Goal: Information Seeking & Learning: Learn about a topic

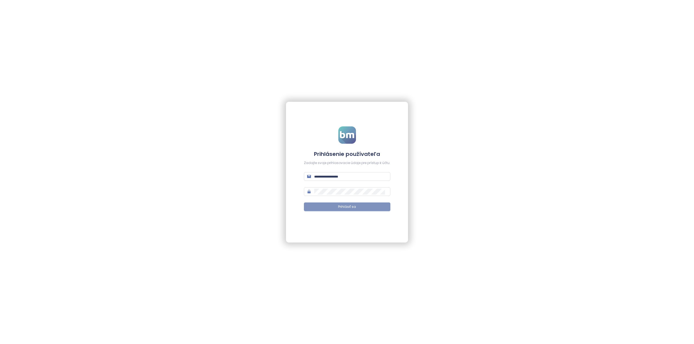
type input "**********"
click at [337, 205] on button "Prihlásiť sa" at bounding box center [347, 207] width 86 height 9
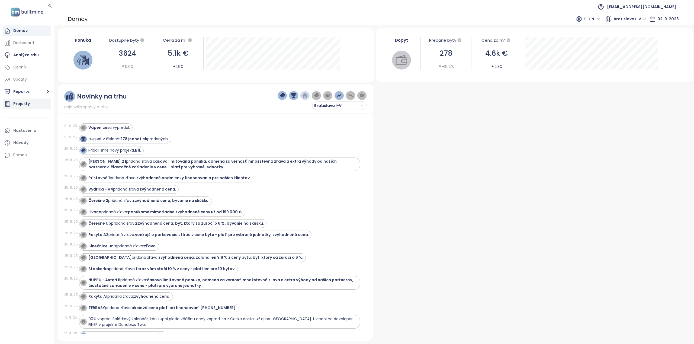
click at [19, 105] on div "Projekty" at bounding box center [21, 104] width 17 height 7
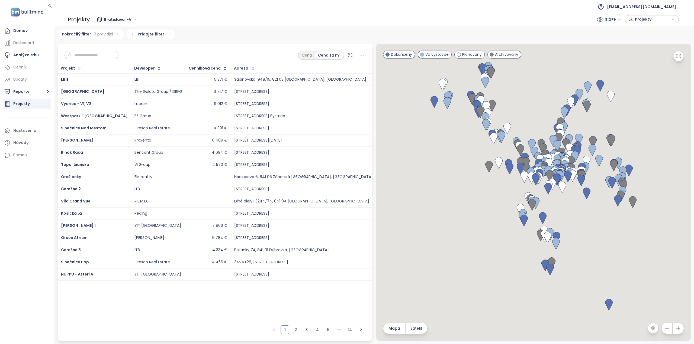
click at [133, 19] on span "Bratislava I-V" at bounding box center [120, 19] width 32 height 8
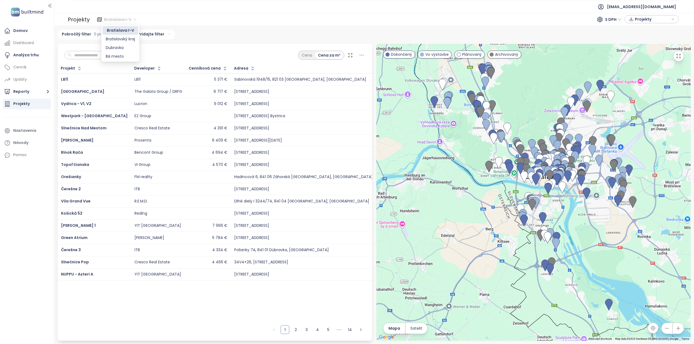
click at [133, 19] on span "Bratislava I-V" at bounding box center [120, 19] width 32 height 8
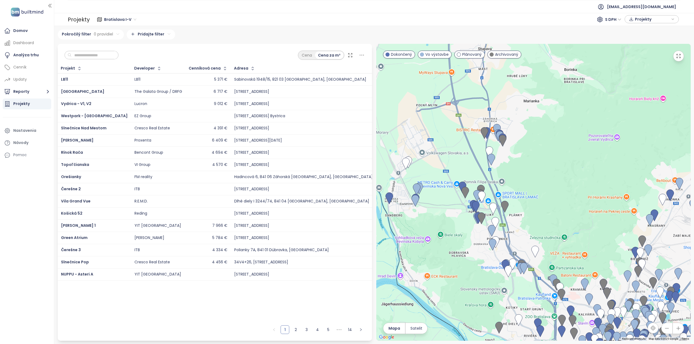
drag, startPoint x: 485, startPoint y: 75, endPoint x: 504, endPoint y: 179, distance: 105.0
click at [504, 179] on div at bounding box center [533, 192] width 314 height 297
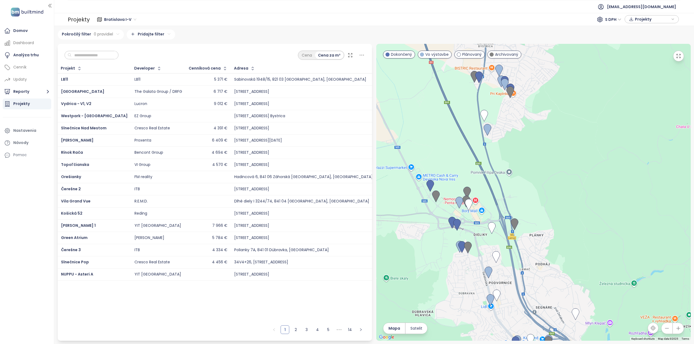
drag, startPoint x: 500, startPoint y: 178, endPoint x: 501, endPoint y: 141, distance: 36.1
click at [501, 141] on div at bounding box center [533, 192] width 314 height 297
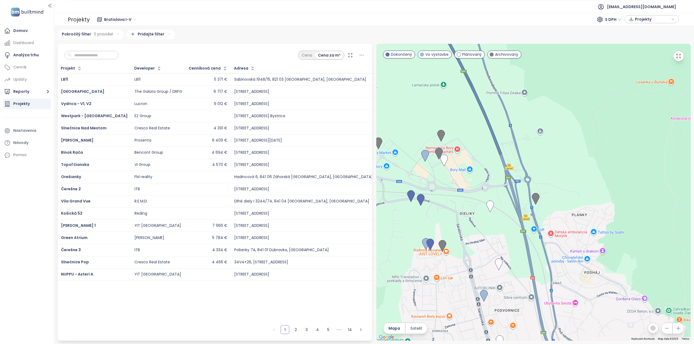
drag, startPoint x: 440, startPoint y: 176, endPoint x: 478, endPoint y: 185, distance: 39.2
click at [478, 185] on div at bounding box center [533, 192] width 314 height 297
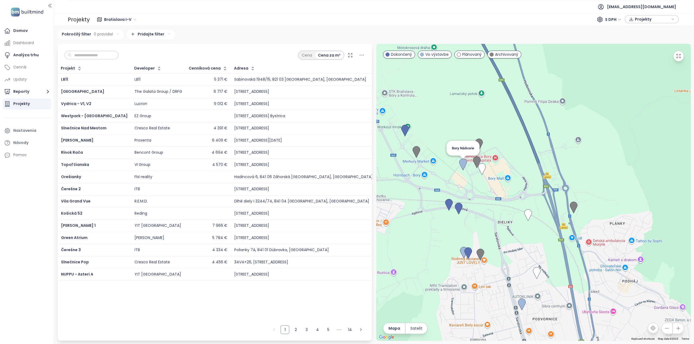
click at [463, 165] on img at bounding box center [463, 165] width 12 height 16
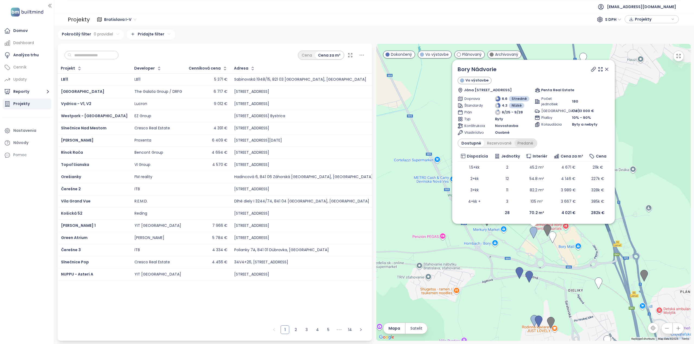
click at [523, 142] on div "Predané" at bounding box center [525, 144] width 22 height 8
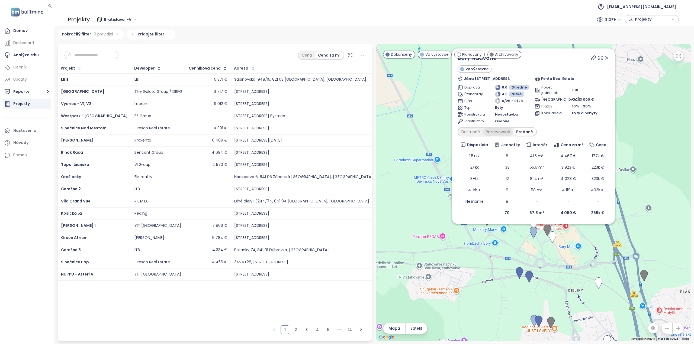
click at [503, 132] on div "Rezervované" at bounding box center [498, 132] width 30 height 8
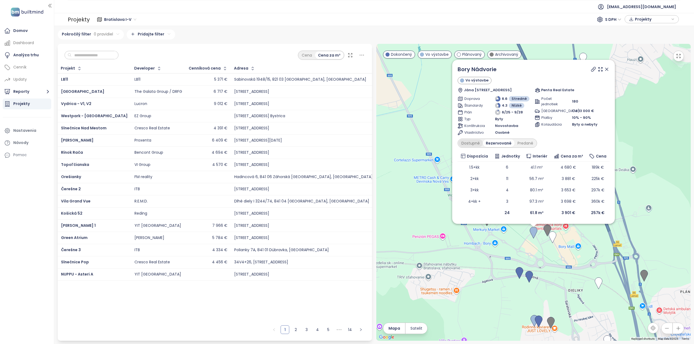
click at [464, 144] on div "Dostupné" at bounding box center [470, 144] width 24 height 8
click at [552, 238] on img at bounding box center [552, 238] width 12 height 16
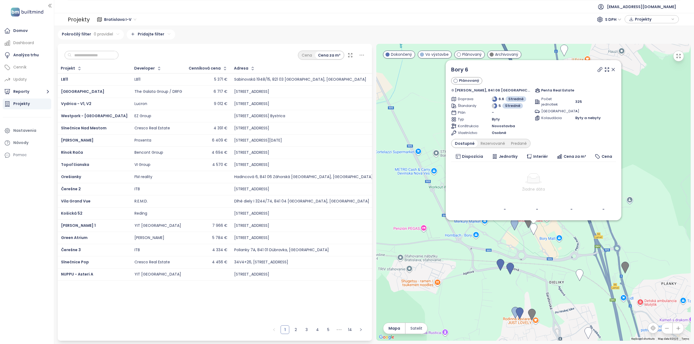
click at [467, 156] on span "Dispozícia" at bounding box center [472, 157] width 21 height 6
click at [528, 225] on img at bounding box center [533, 229] width 12 height 16
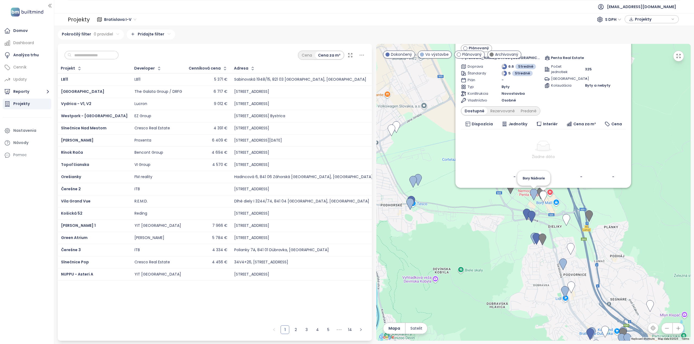
click at [534, 193] on img at bounding box center [534, 195] width 12 height 16
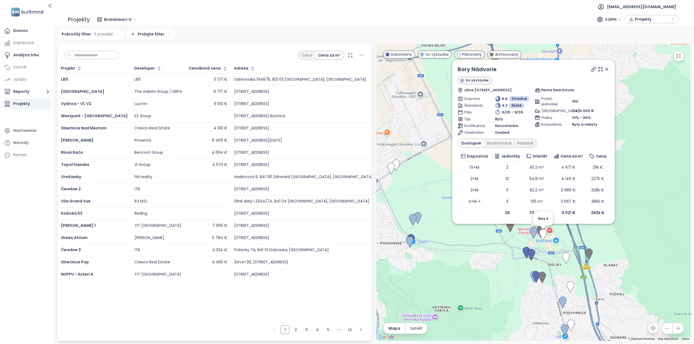
click at [540, 228] on img at bounding box center [543, 235] width 12 height 16
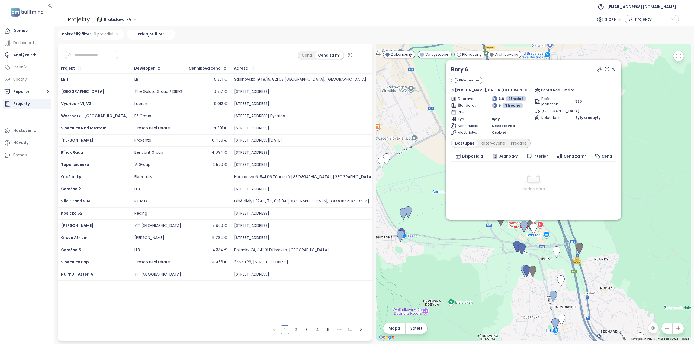
click at [610, 69] on icon at bounding box center [612, 69] width 5 height 5
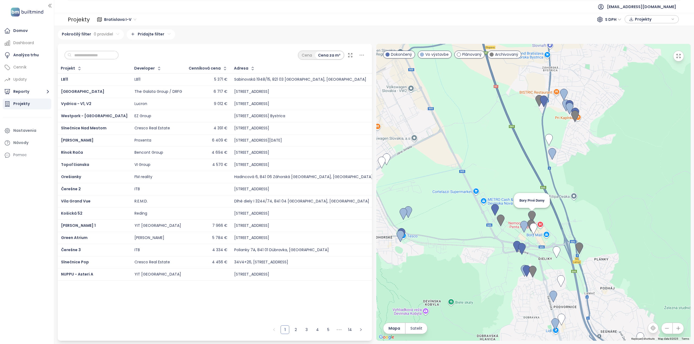
click at [532, 216] on img at bounding box center [532, 217] width 12 height 16
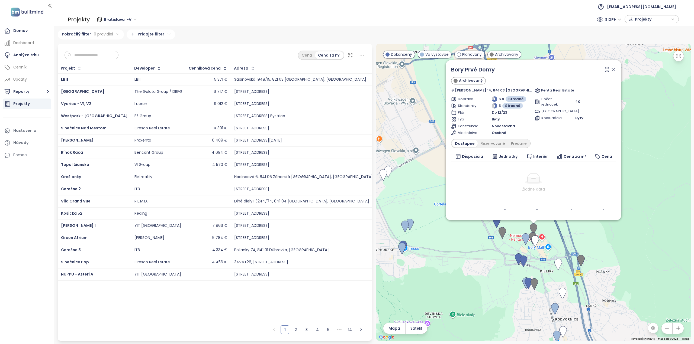
click at [612, 70] on icon at bounding box center [613, 69] width 3 height 3
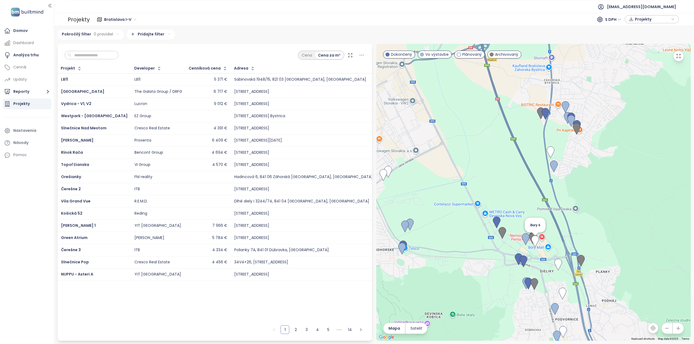
click at [531, 236] on img at bounding box center [535, 242] width 12 height 16
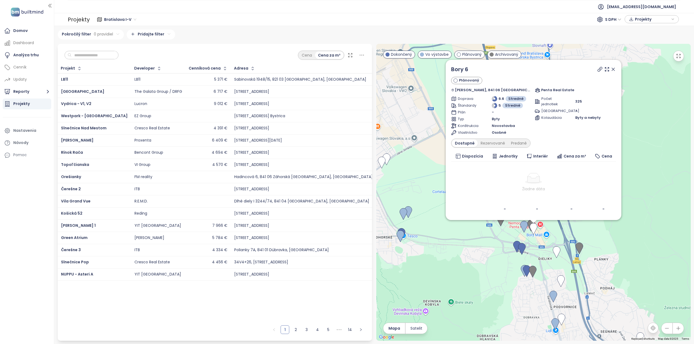
click at [610, 69] on icon at bounding box center [612, 69] width 5 height 5
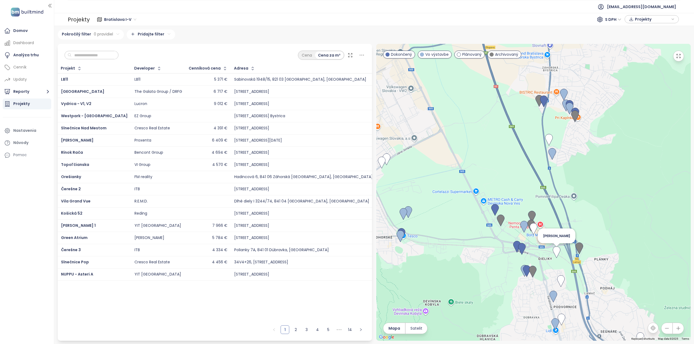
click at [556, 257] on img at bounding box center [556, 252] width 12 height 16
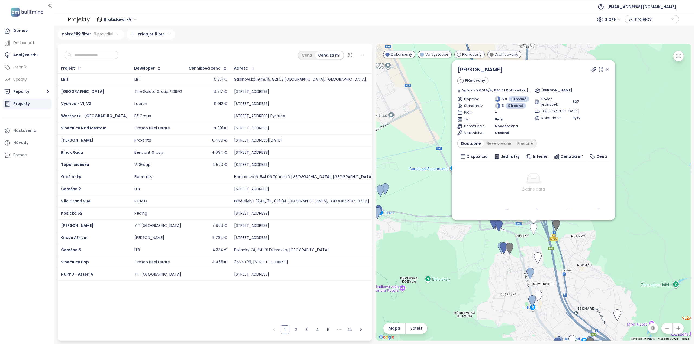
click at [607, 70] on icon at bounding box center [606, 69] width 3 height 3
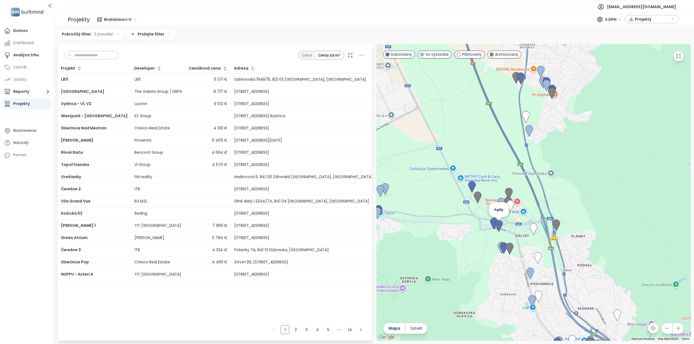
click at [499, 228] on img at bounding box center [499, 226] width 12 height 16
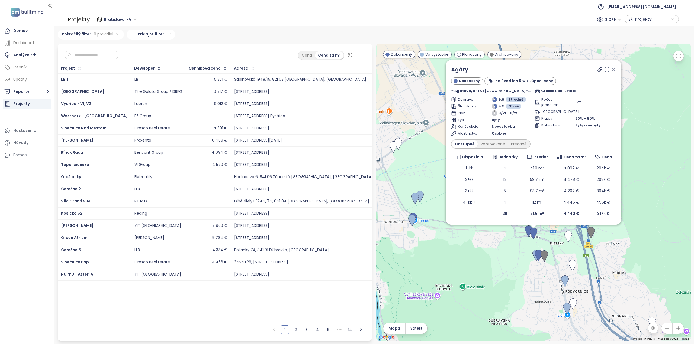
click at [610, 70] on icon at bounding box center [612, 69] width 5 height 5
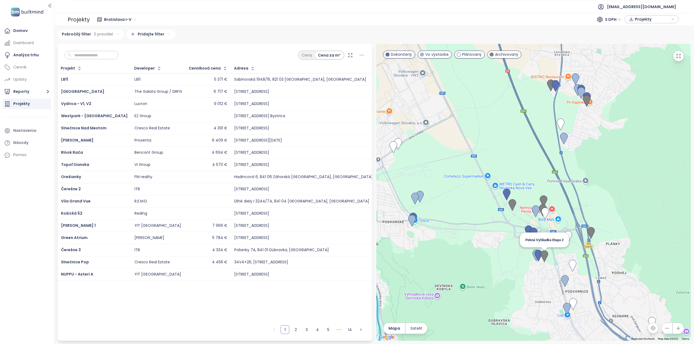
click at [544, 257] on img at bounding box center [544, 257] width 12 height 16
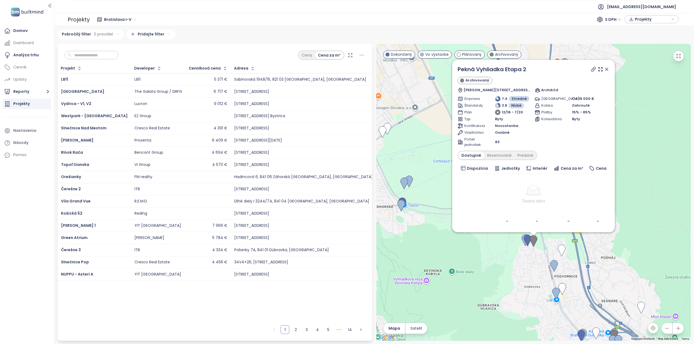
click at [527, 245] on img at bounding box center [533, 241] width 12 height 16
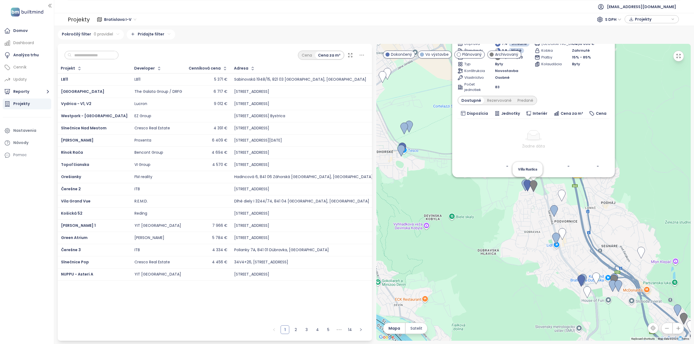
click at [526, 186] on img at bounding box center [527, 186] width 12 height 16
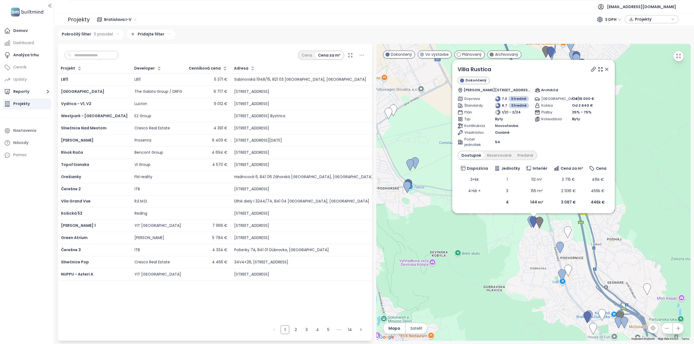
click at [528, 221] on img at bounding box center [533, 222] width 12 height 16
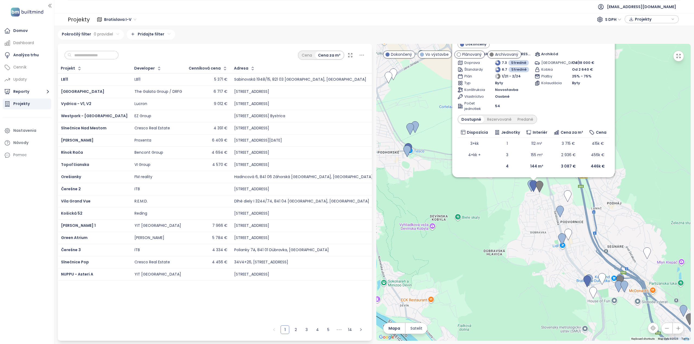
click at [530, 189] on img at bounding box center [533, 186] width 12 height 16
drag, startPoint x: 528, startPoint y: 256, endPoint x: 449, endPoint y: 208, distance: 91.7
click at [450, 209] on div "To navigate, press the arrow keys. Villa Rustica Dokončený Martina Granca 4, 84…" at bounding box center [533, 192] width 314 height 297
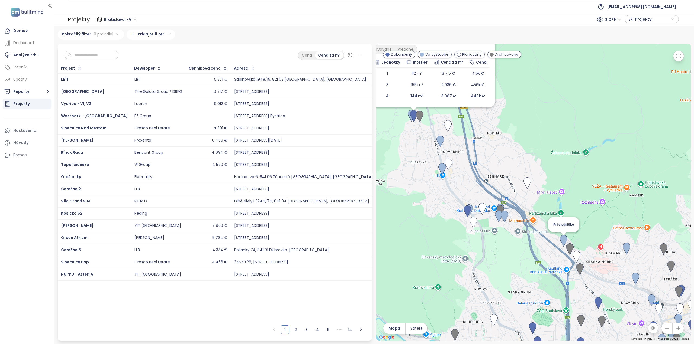
click at [563, 242] on img at bounding box center [563, 241] width 12 height 16
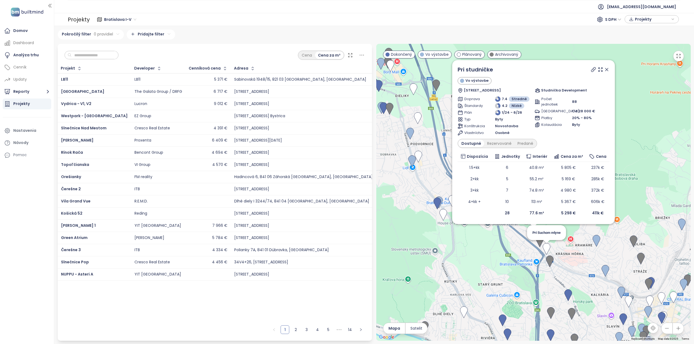
click at [547, 248] on img at bounding box center [546, 249] width 12 height 16
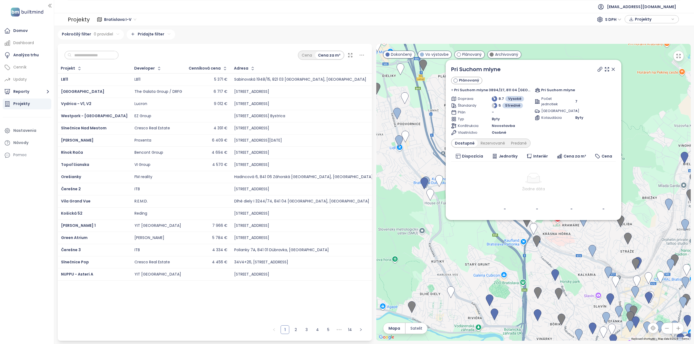
click at [614, 68] on icon at bounding box center [613, 69] width 3 height 3
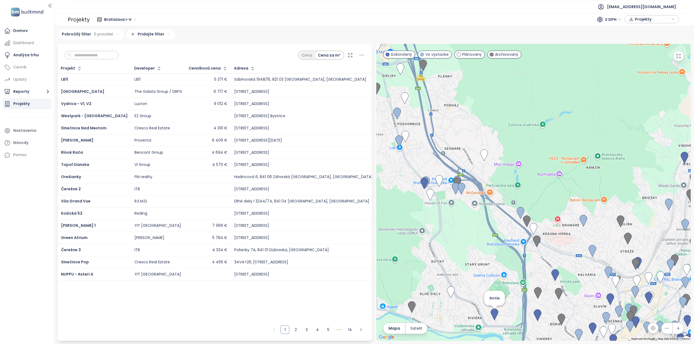
click at [493, 314] on img at bounding box center [494, 315] width 12 height 16
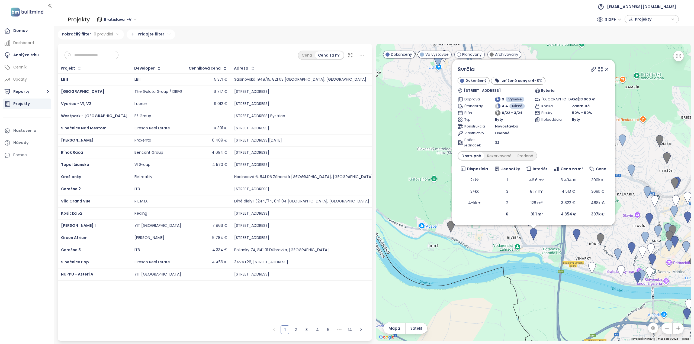
click at [608, 68] on icon at bounding box center [606, 69] width 5 height 5
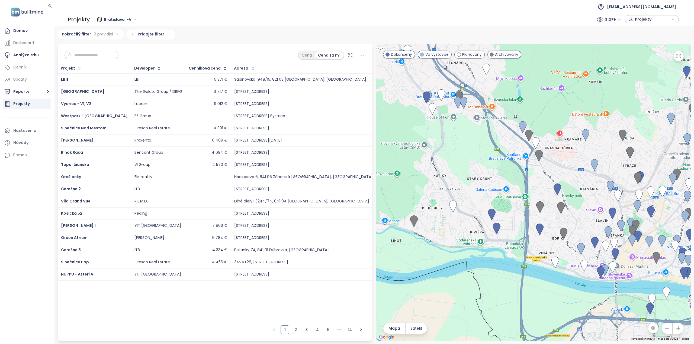
drag, startPoint x: 622, startPoint y: 209, endPoint x: 582, endPoint y: 197, distance: 41.9
click at [583, 198] on div "To navigate, press the arrow keys." at bounding box center [533, 192] width 314 height 297
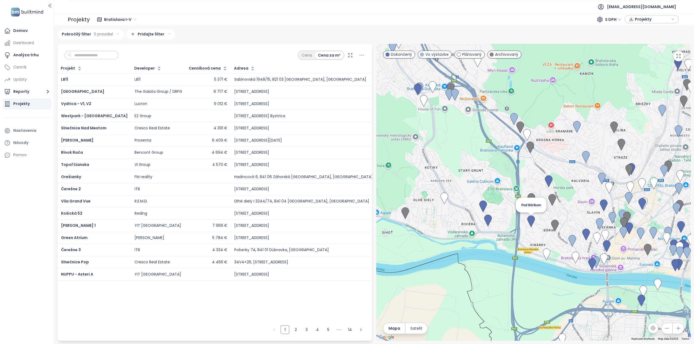
click at [530, 223] on img at bounding box center [531, 222] width 12 height 16
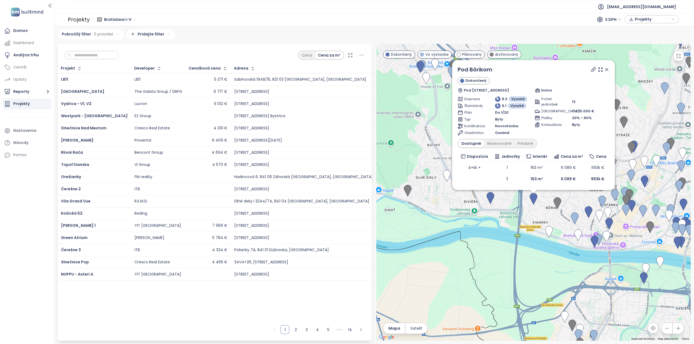
click at [606, 70] on icon at bounding box center [606, 69] width 5 height 5
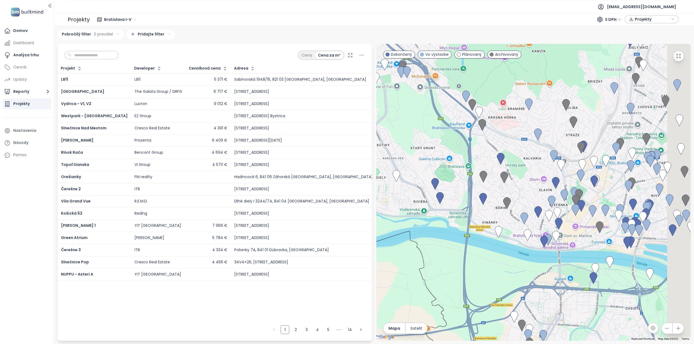
drag, startPoint x: 581, startPoint y: 228, endPoint x: 524, endPoint y: 228, distance: 57.5
click at [524, 228] on div "To navigate, press the arrow keys." at bounding box center [533, 192] width 314 height 297
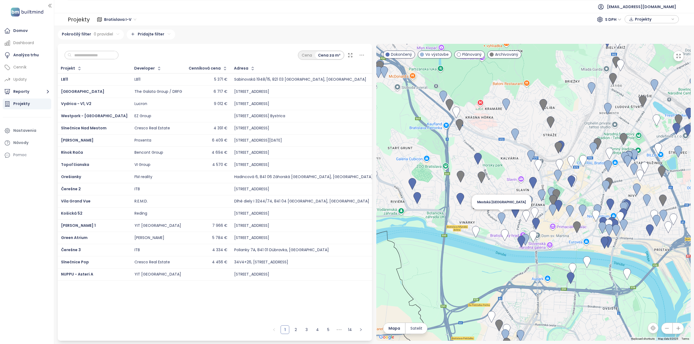
click at [501, 218] on img at bounding box center [501, 219] width 12 height 16
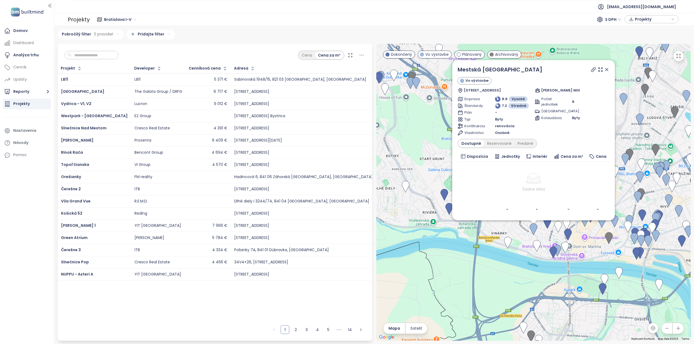
click at [607, 72] on icon at bounding box center [606, 69] width 5 height 5
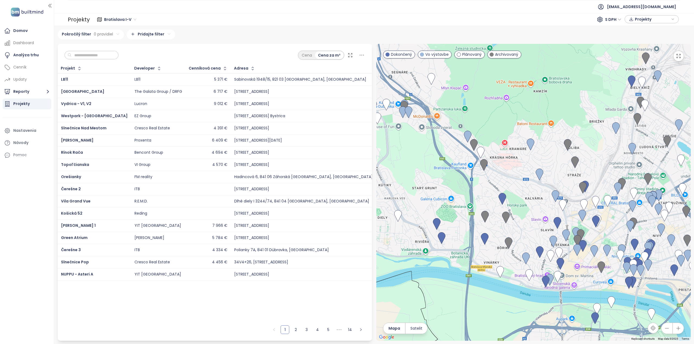
drag, startPoint x: 557, startPoint y: 134, endPoint x: 549, endPoint y: 166, distance: 32.3
click at [549, 166] on div "To navigate, press the arrow keys." at bounding box center [533, 192] width 314 height 297
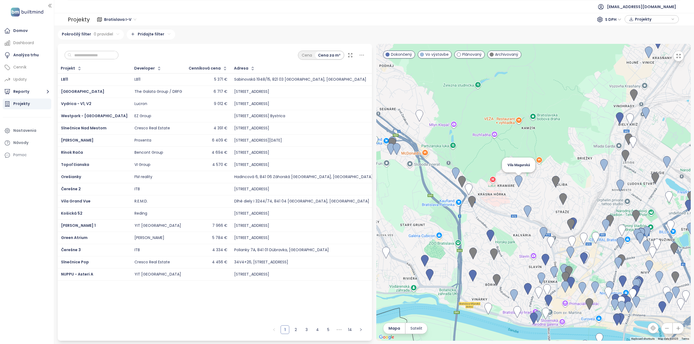
click at [516, 182] on img at bounding box center [518, 181] width 12 height 16
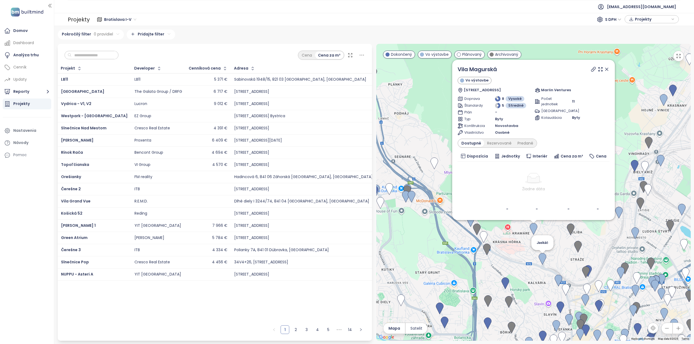
click at [543, 260] on img at bounding box center [542, 259] width 12 height 16
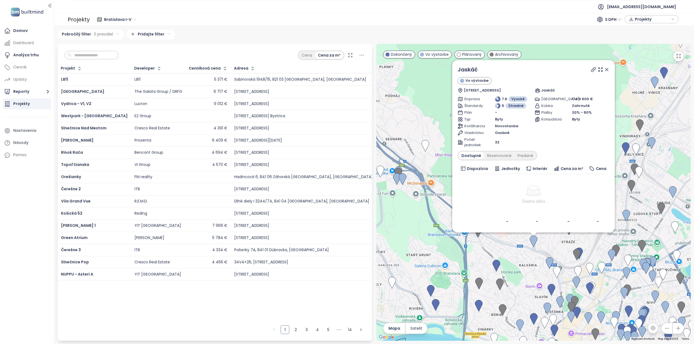
click at [607, 71] on icon at bounding box center [606, 69] width 5 height 5
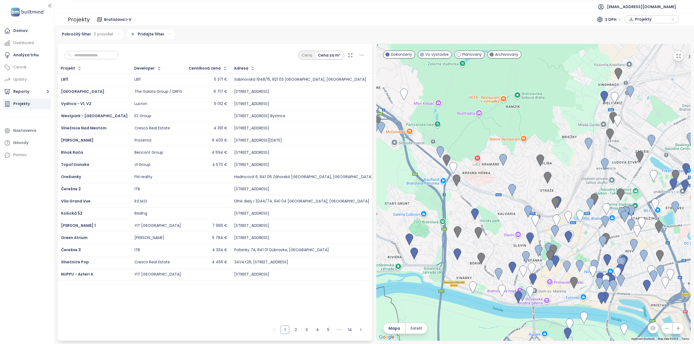
drag, startPoint x: 593, startPoint y: 236, endPoint x: 559, endPoint y: 147, distance: 95.5
click at [559, 149] on div "To navigate, press the arrow keys." at bounding box center [533, 192] width 314 height 297
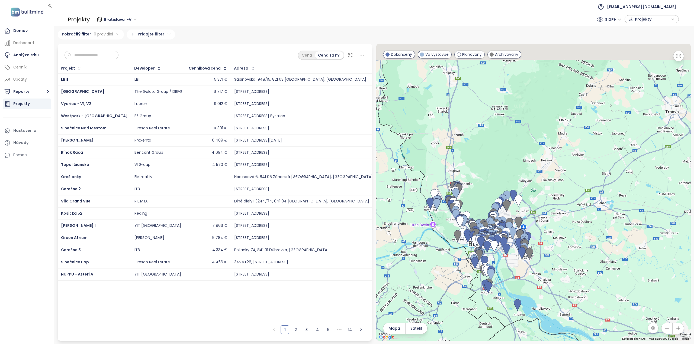
drag, startPoint x: 599, startPoint y: 182, endPoint x: 525, endPoint y: 208, distance: 77.8
click at [524, 211] on div at bounding box center [533, 192] width 314 height 297
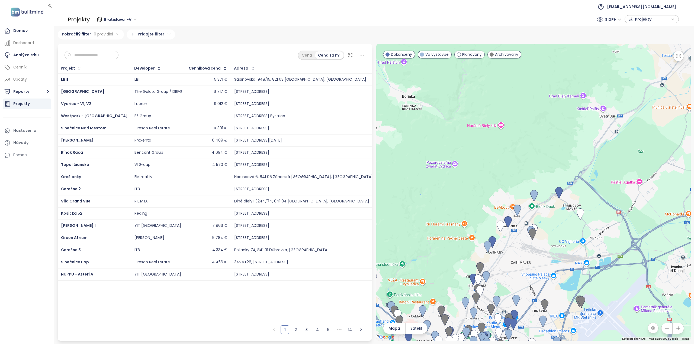
drag, startPoint x: 512, startPoint y: 214, endPoint x: 551, endPoint y: 182, distance: 50.3
click at [551, 182] on div at bounding box center [533, 192] width 314 height 297
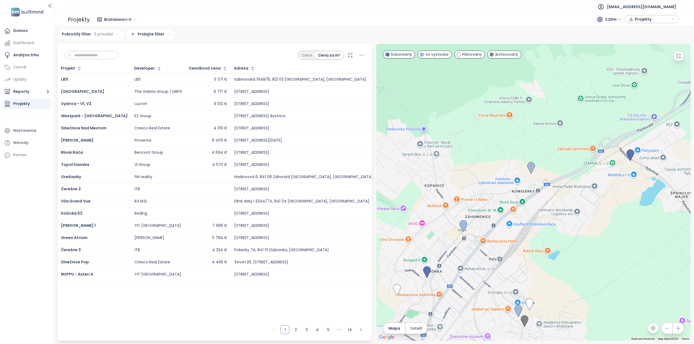
drag, startPoint x: 590, startPoint y: 174, endPoint x: 523, endPoint y: 240, distance: 94.3
click at [523, 240] on div at bounding box center [533, 192] width 314 height 297
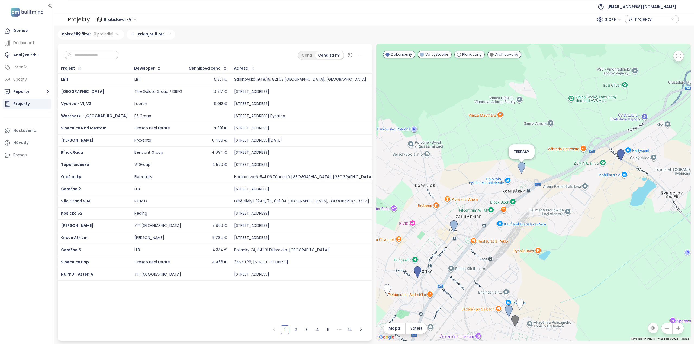
click at [521, 172] on img at bounding box center [521, 168] width 12 height 16
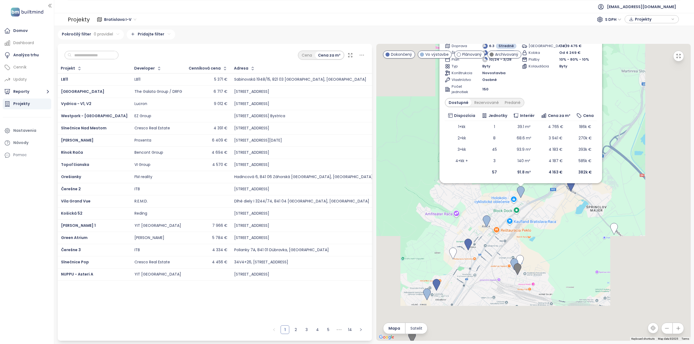
drag, startPoint x: 578, startPoint y: 293, endPoint x: 538, endPoint y: 219, distance: 84.0
click at [538, 219] on div "TERRASY Vo výstavbe akciová cena Karpatské námestie 7772/17, 831 06 Bratislava,…" at bounding box center [533, 192] width 314 height 297
